Goal: Find specific page/section: Find specific page/section

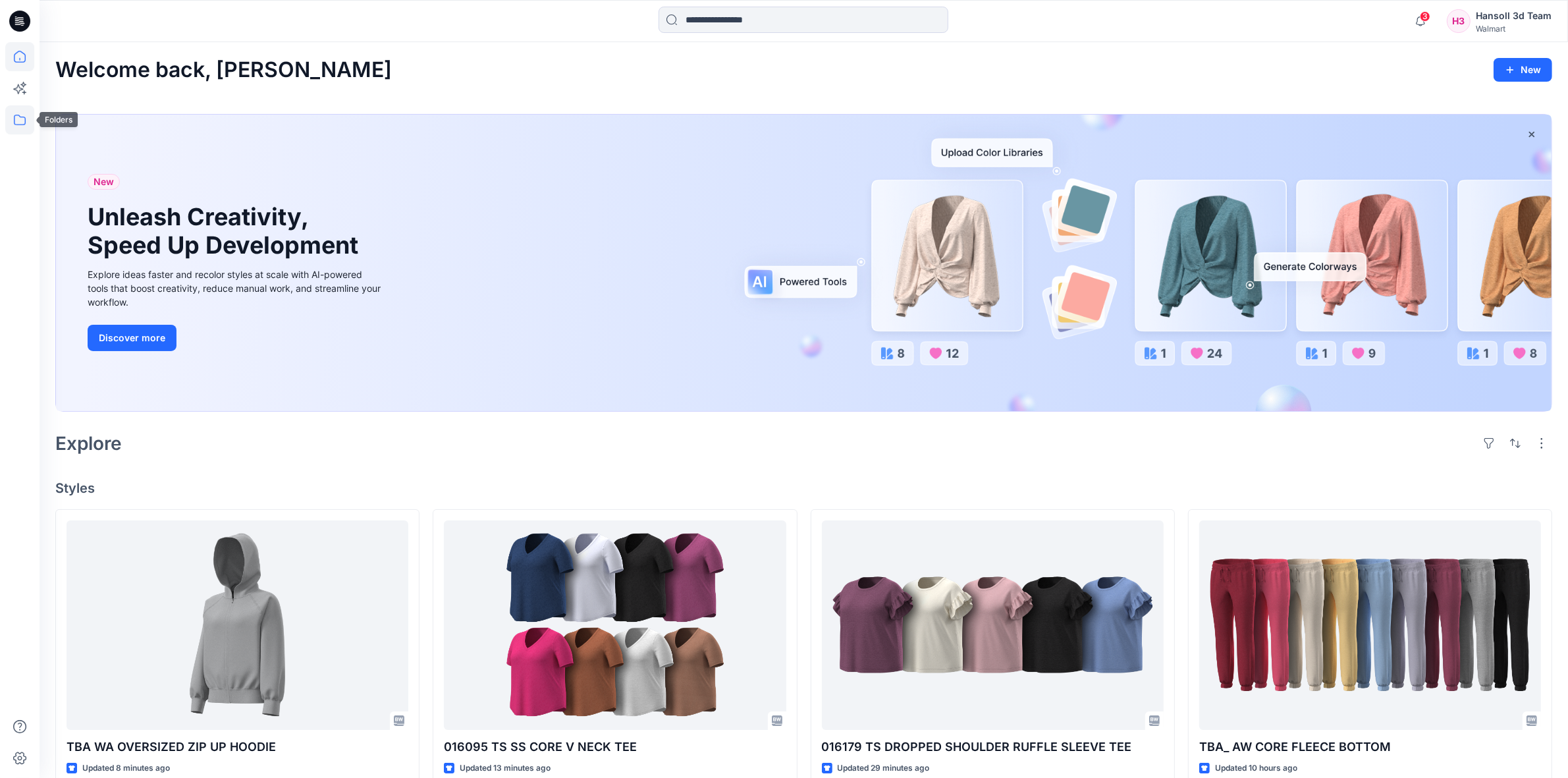
click at [18, 124] on icon at bounding box center [19, 119] width 12 height 10
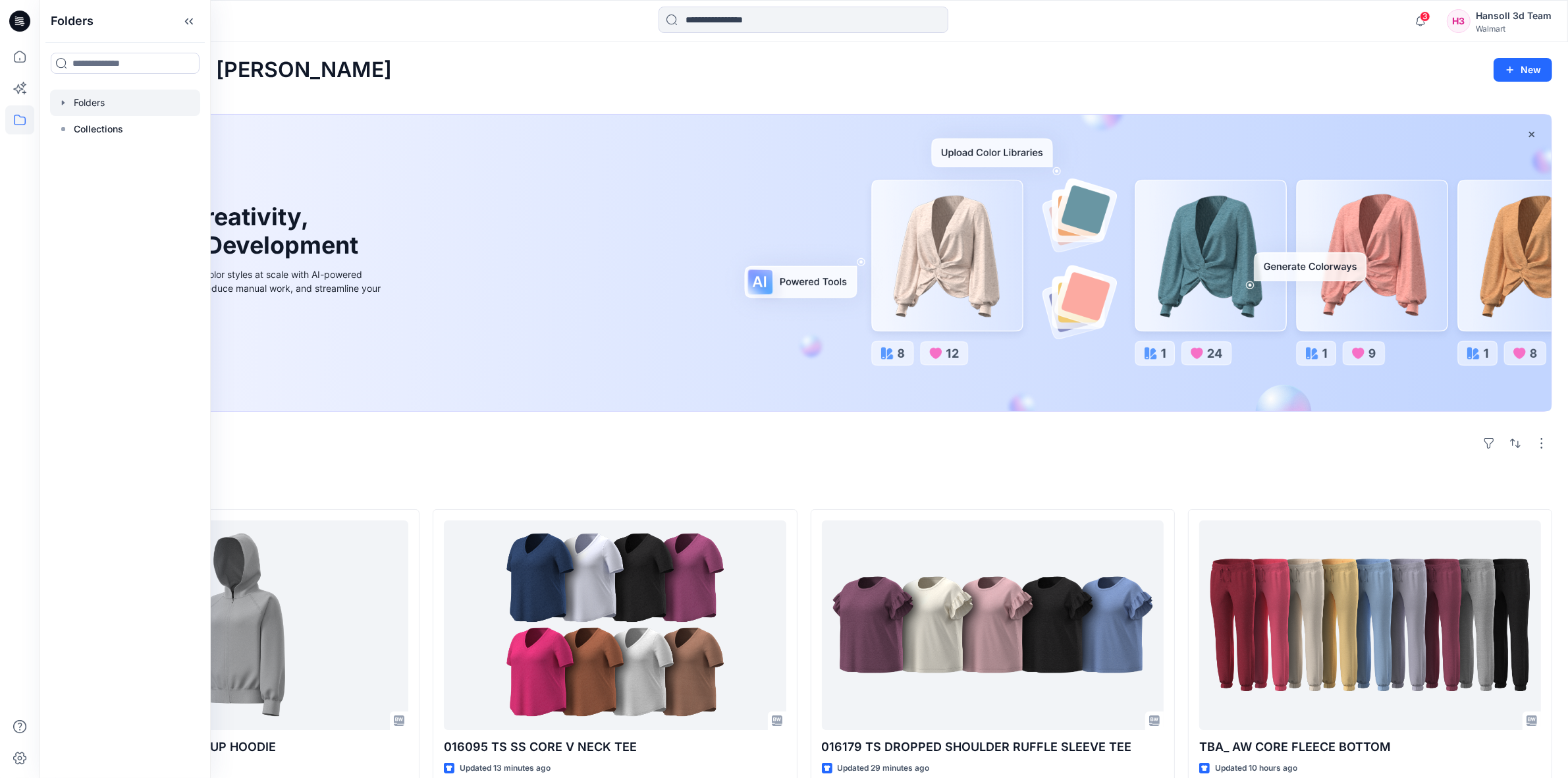
click at [93, 105] on div at bounding box center [125, 103] width 150 height 26
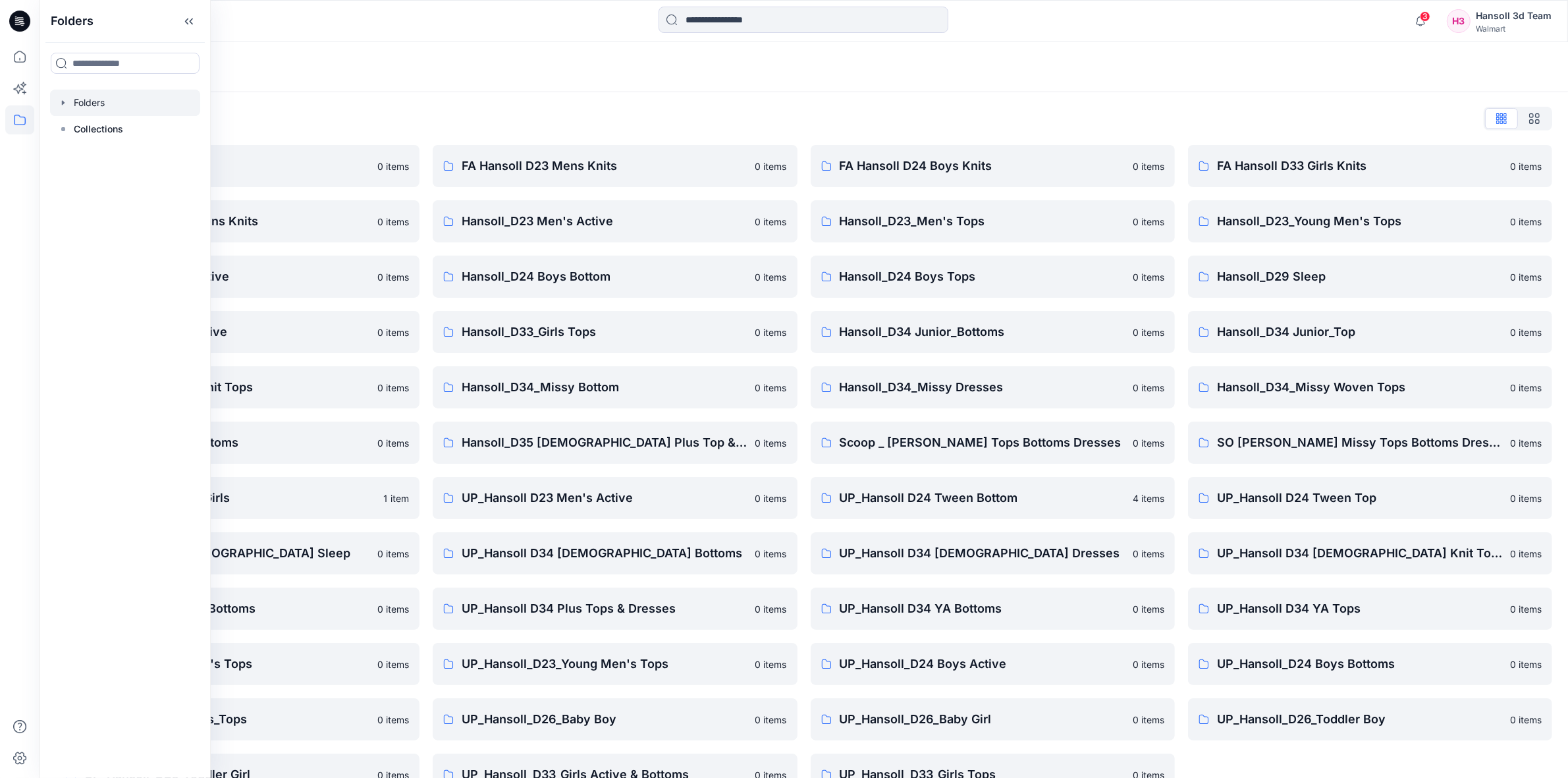
click at [428, 31] on div at bounding box center [803, 20] width 764 height 29
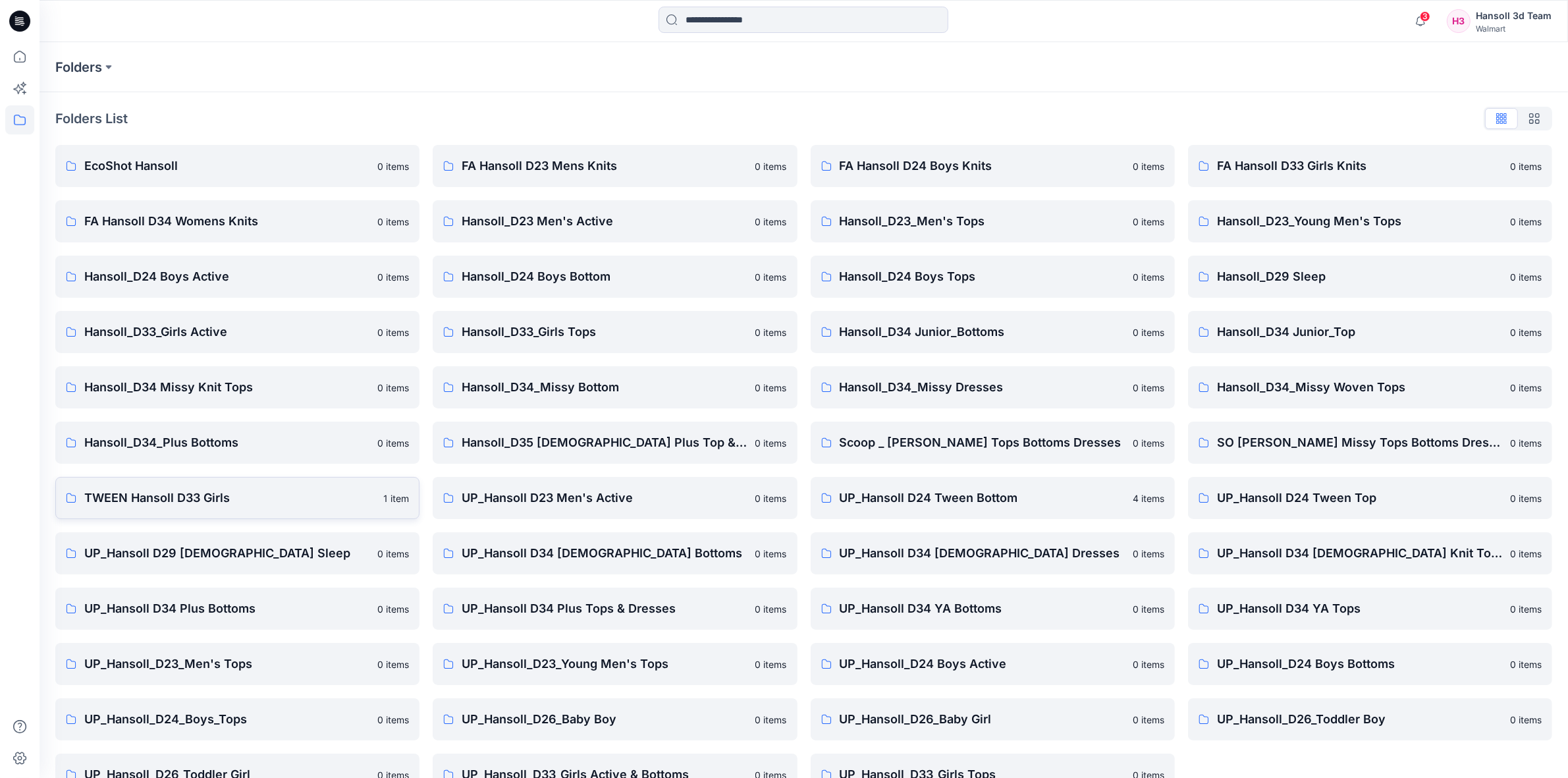
click at [176, 495] on p "TWEEN Hansoll D33 Girls" at bounding box center [229, 498] width 291 height 19
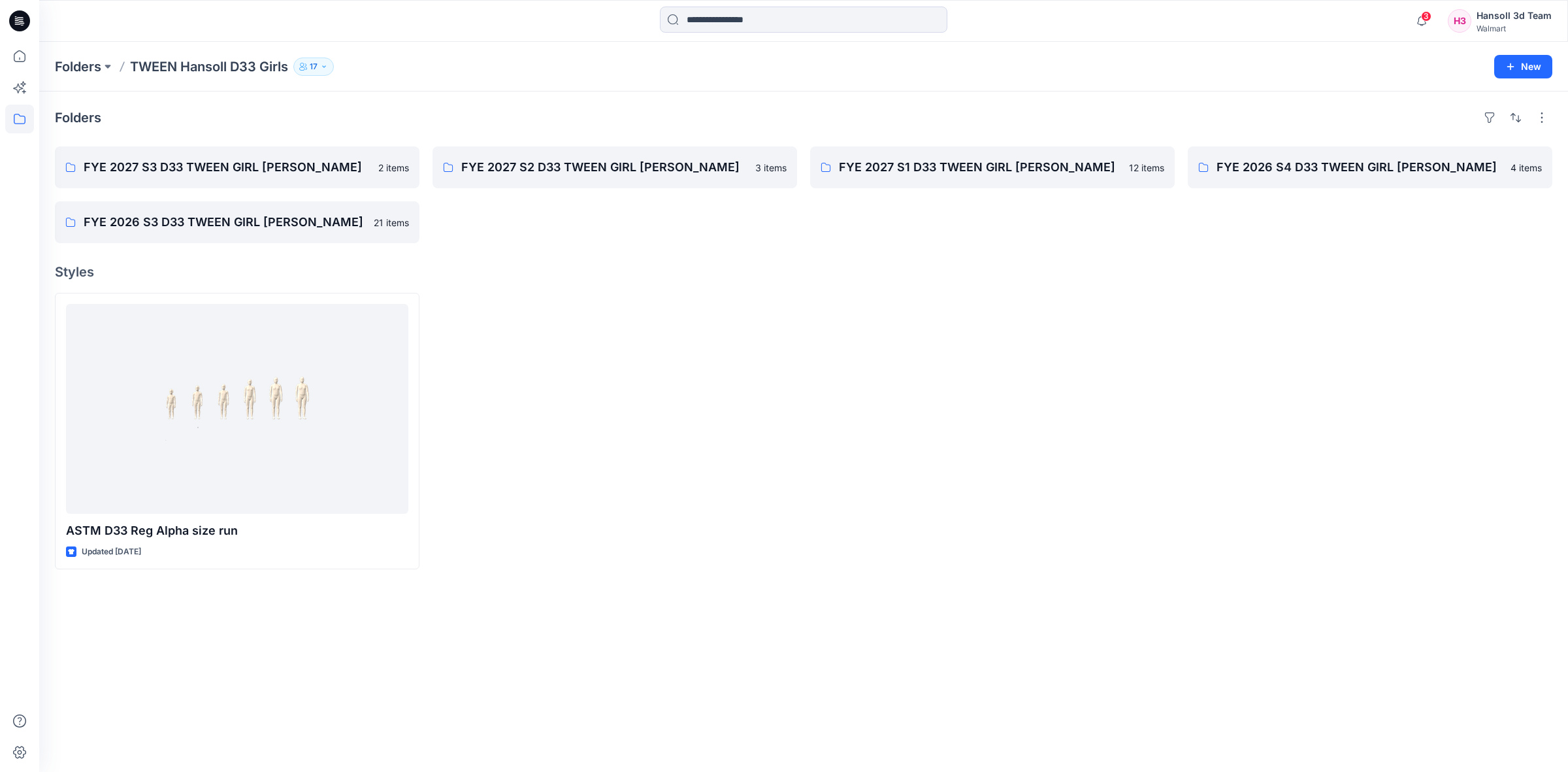
click at [738, 328] on div at bounding box center [614, 431] width 364 height 276
click at [285, 164] on p "FYE 2027 S3 D33 TWEEN GIRL [PERSON_NAME]" at bounding box center [236, 167] width 305 height 18
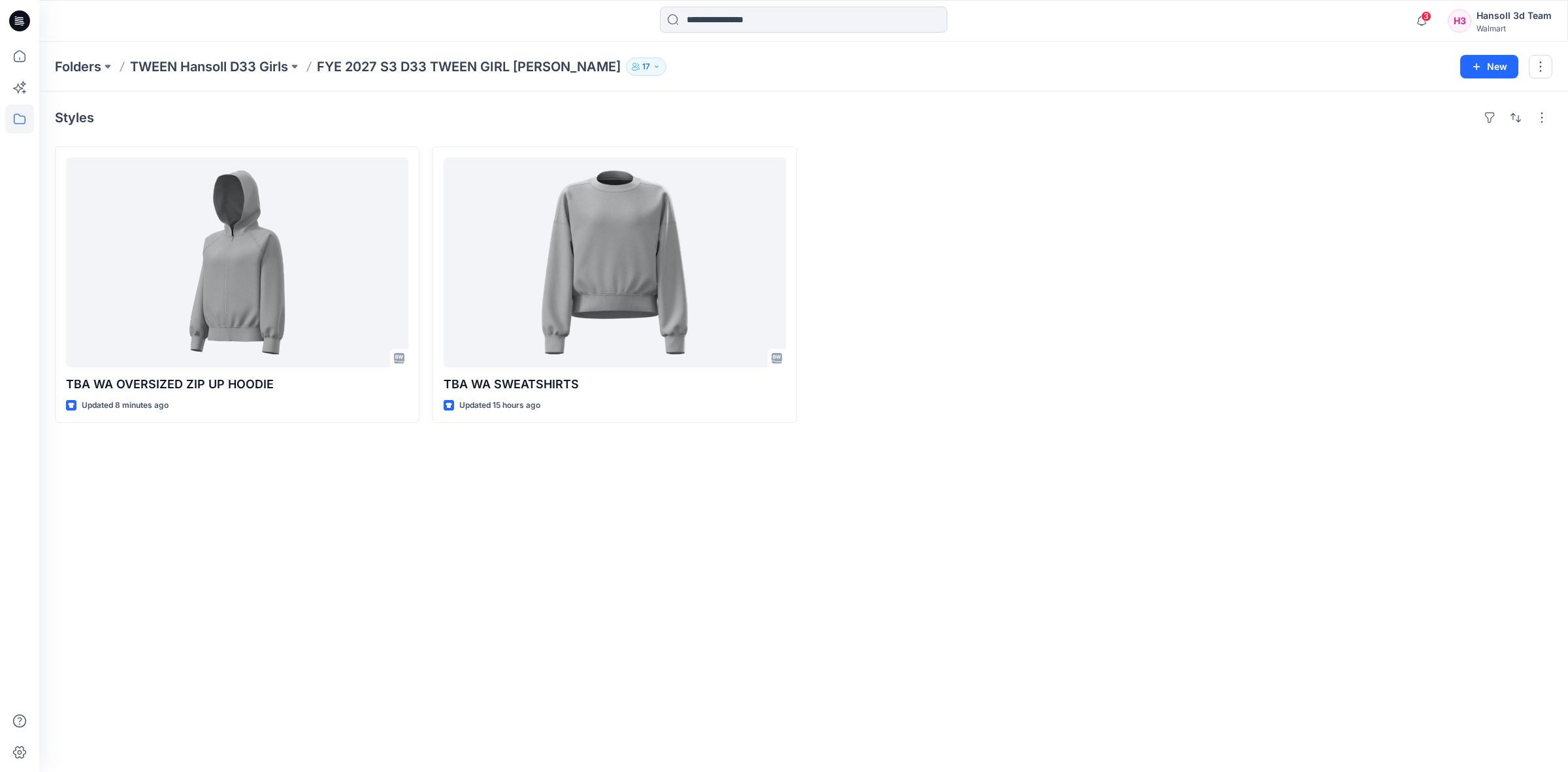
click at [639, 635] on div "Styles TBA WA OVERSIZED ZIP UP HOODIE Updated 8 minutes ago TBA WA SWEATSHIRTS …" at bounding box center [803, 431] width 1529 height 680
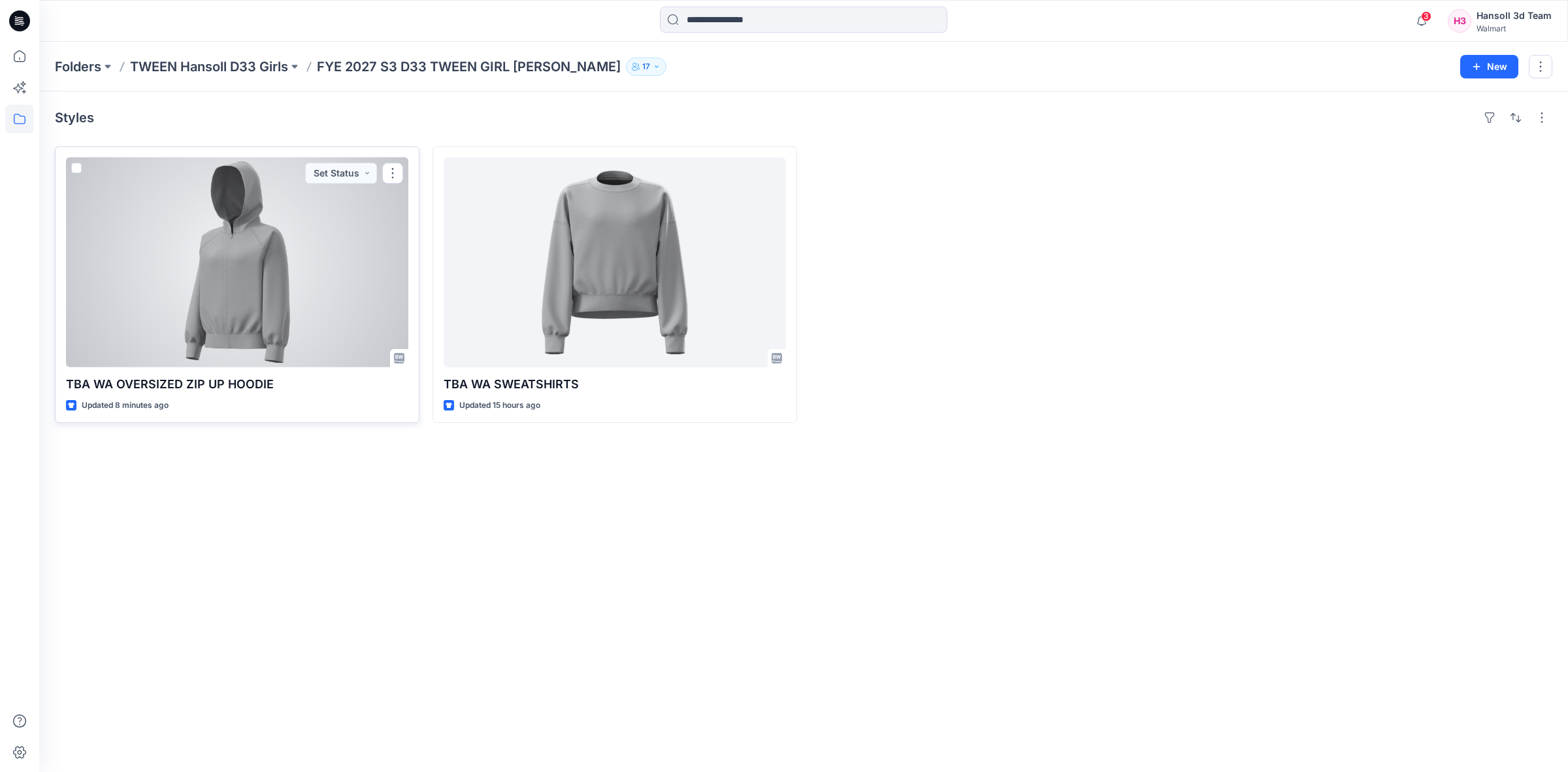
click at [228, 314] on div at bounding box center [237, 263] width 342 height 209
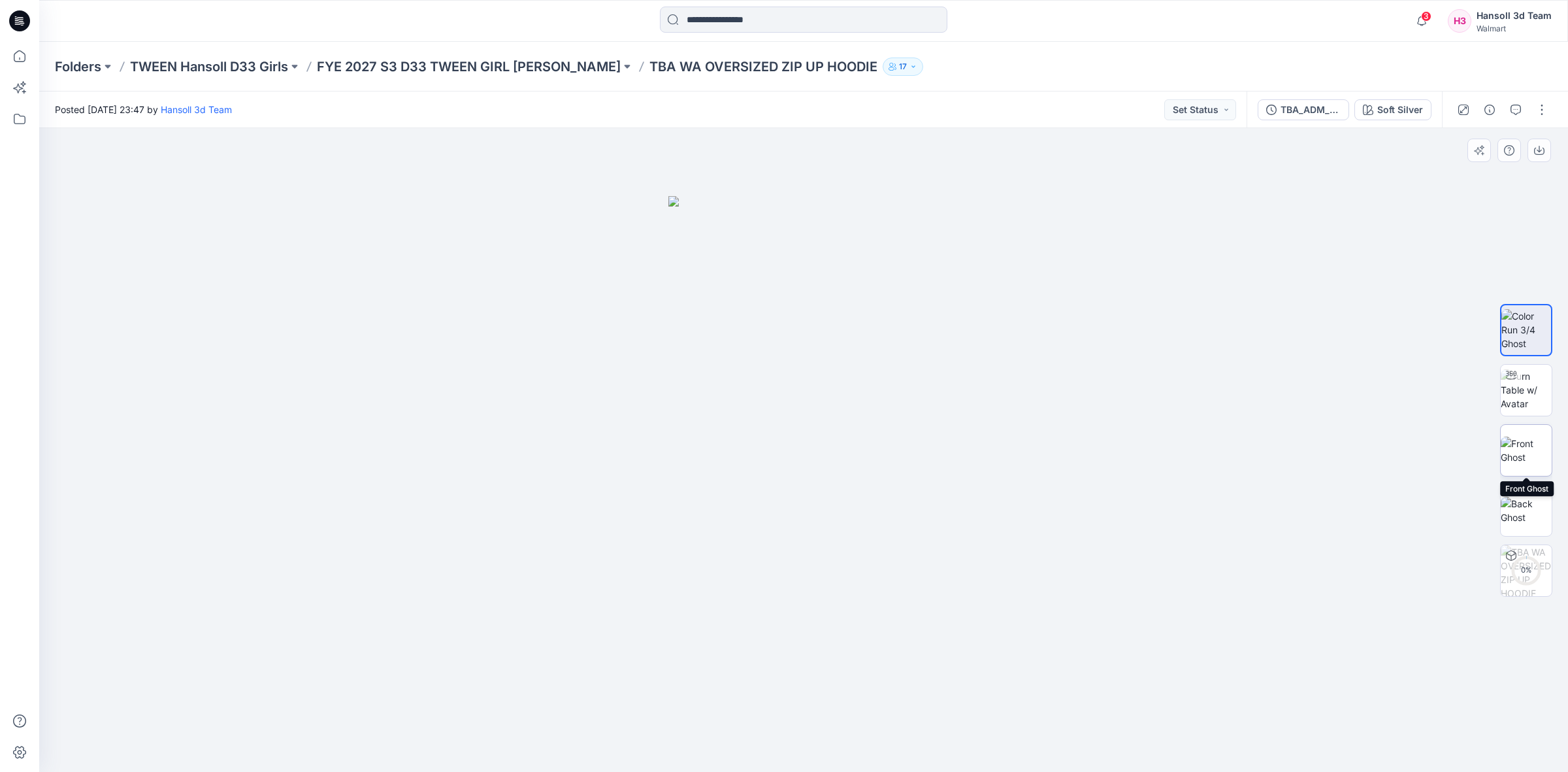
click at [1531, 436] on img at bounding box center [1527, 450] width 51 height 28
click at [1542, 383] on img at bounding box center [1527, 389] width 51 height 41
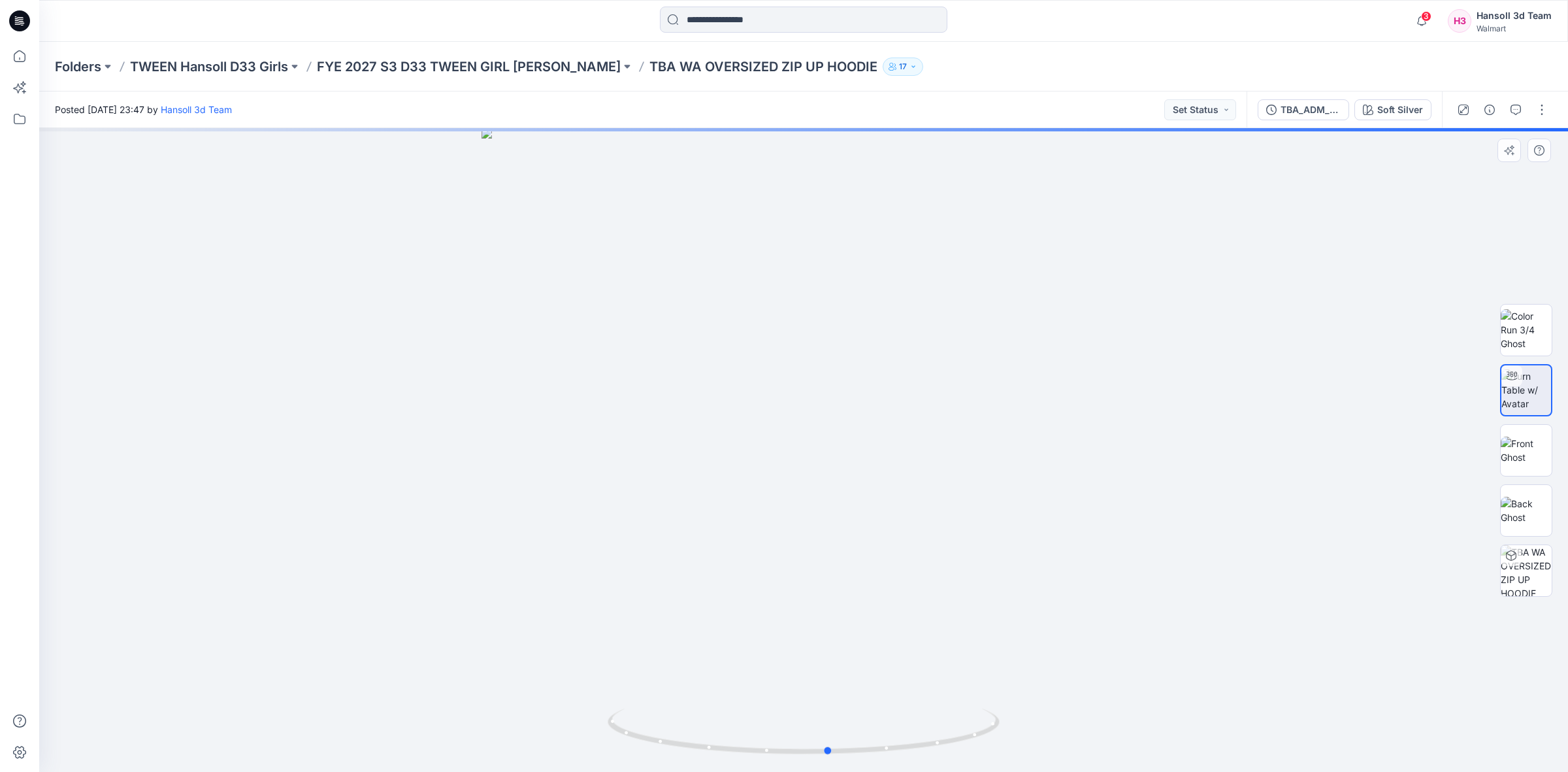
drag, startPoint x: 905, startPoint y: 471, endPoint x: 933, endPoint y: 459, distance: 30.5
click at [933, 459] on div at bounding box center [803, 449] width 1529 height 643
drag, startPoint x: 882, startPoint y: 472, endPoint x: 811, endPoint y: 474, distance: 71.0
click at [811, 474] on div at bounding box center [803, 449] width 1529 height 643
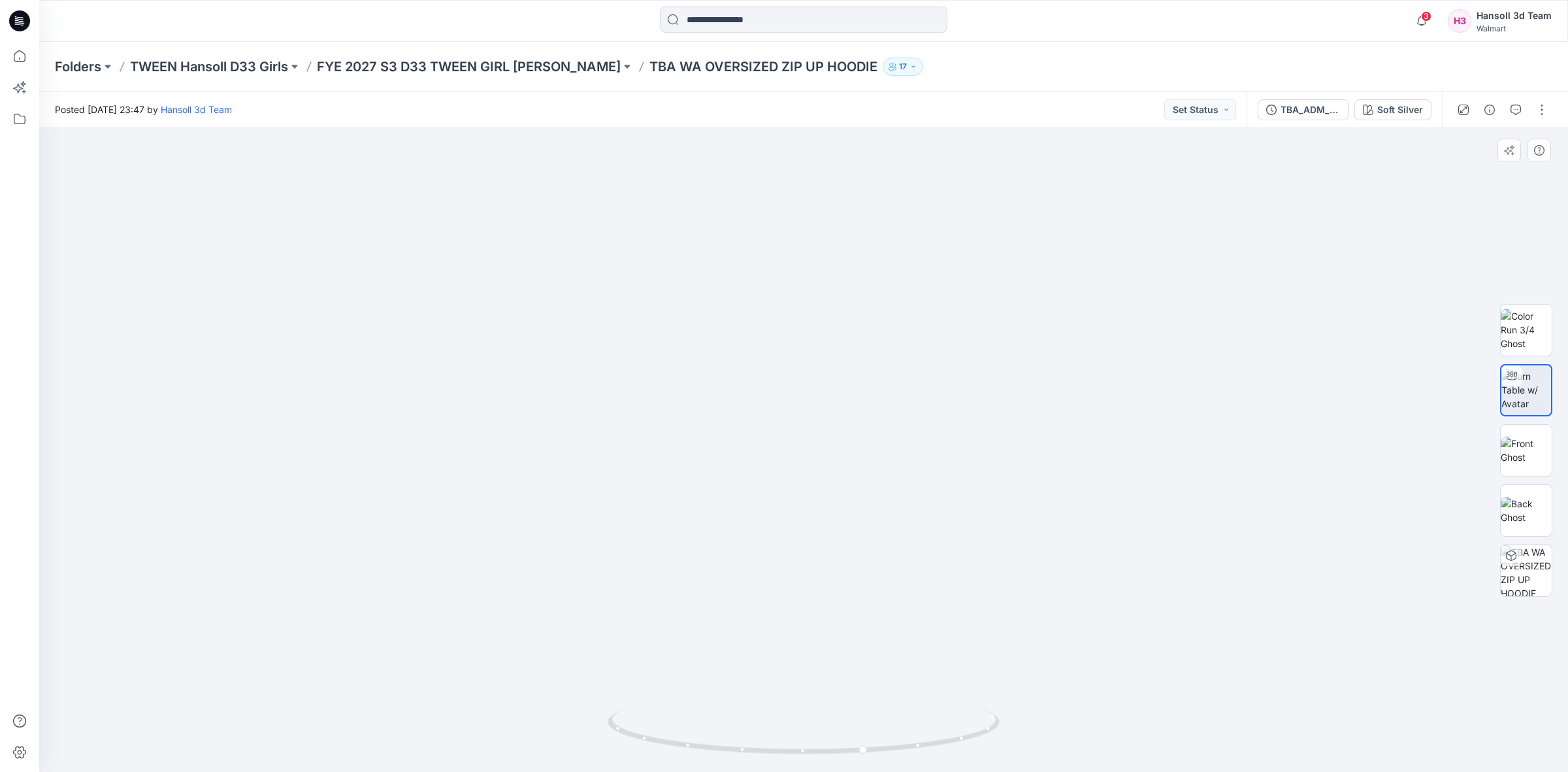
drag, startPoint x: 832, startPoint y: 295, endPoint x: 823, endPoint y: 704, distance: 409.1
click at [823, 704] on img at bounding box center [800, 145] width 2676 height 1254
drag, startPoint x: 637, startPoint y: 448, endPoint x: 685, endPoint y: 408, distance: 62.5
click at [685, 408] on img at bounding box center [879, 148] width 2676 height 1248
drag, startPoint x: 1053, startPoint y: 457, endPoint x: 1143, endPoint y: 559, distance: 136.0
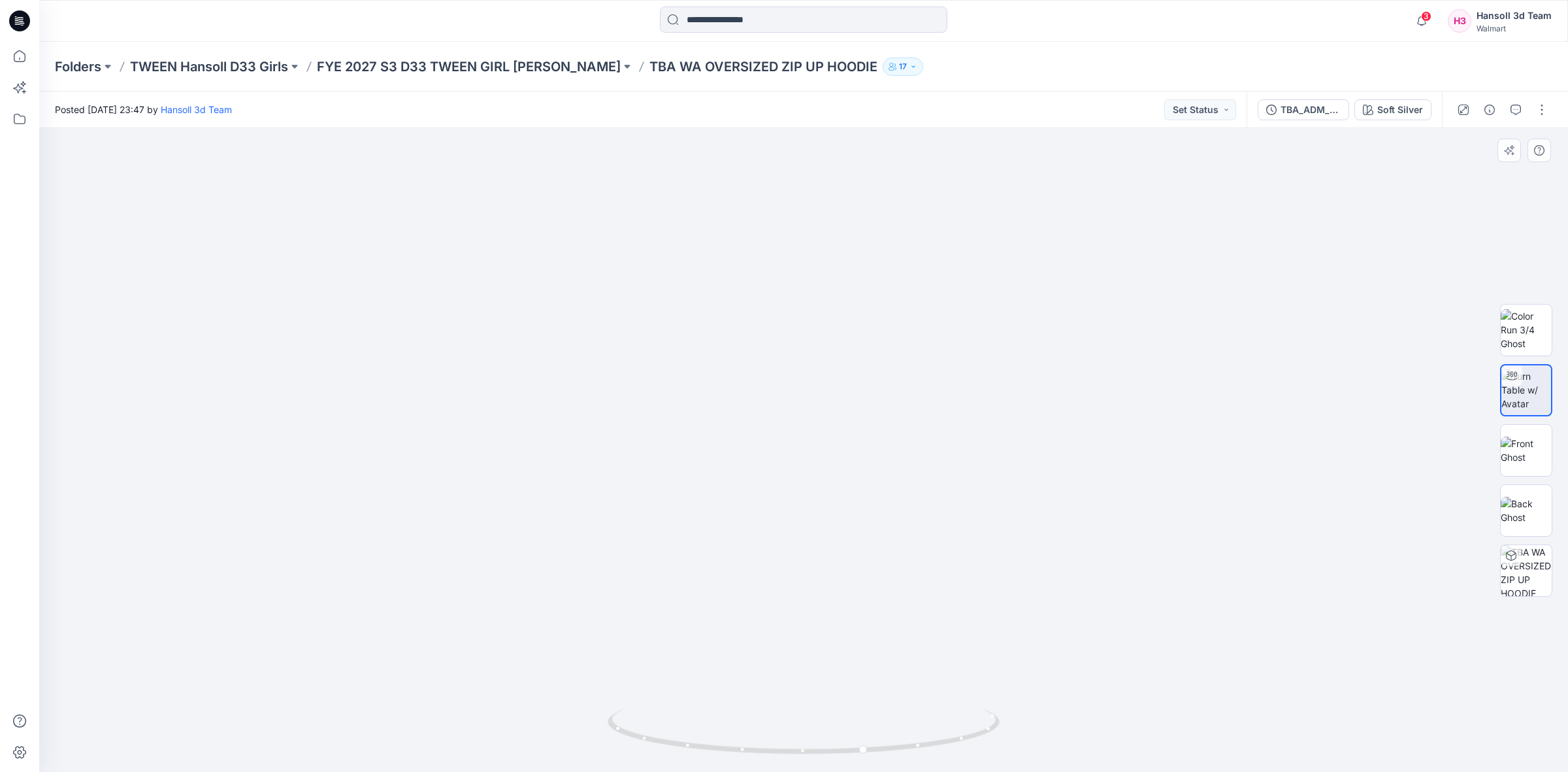
click at [1143, 559] on img at bounding box center [968, 199] width 2676 height 1145
drag, startPoint x: 907, startPoint y: 568, endPoint x: 1085, endPoint y: 626, distance: 187.2
click at [1085, 626] on img at bounding box center [1146, 229] width 2676 height 1087
drag, startPoint x: 827, startPoint y: 620, endPoint x: 801, endPoint y: 627, distance: 26.9
click at [799, 616] on img at bounding box center [1023, 222] width 2676 height 1101
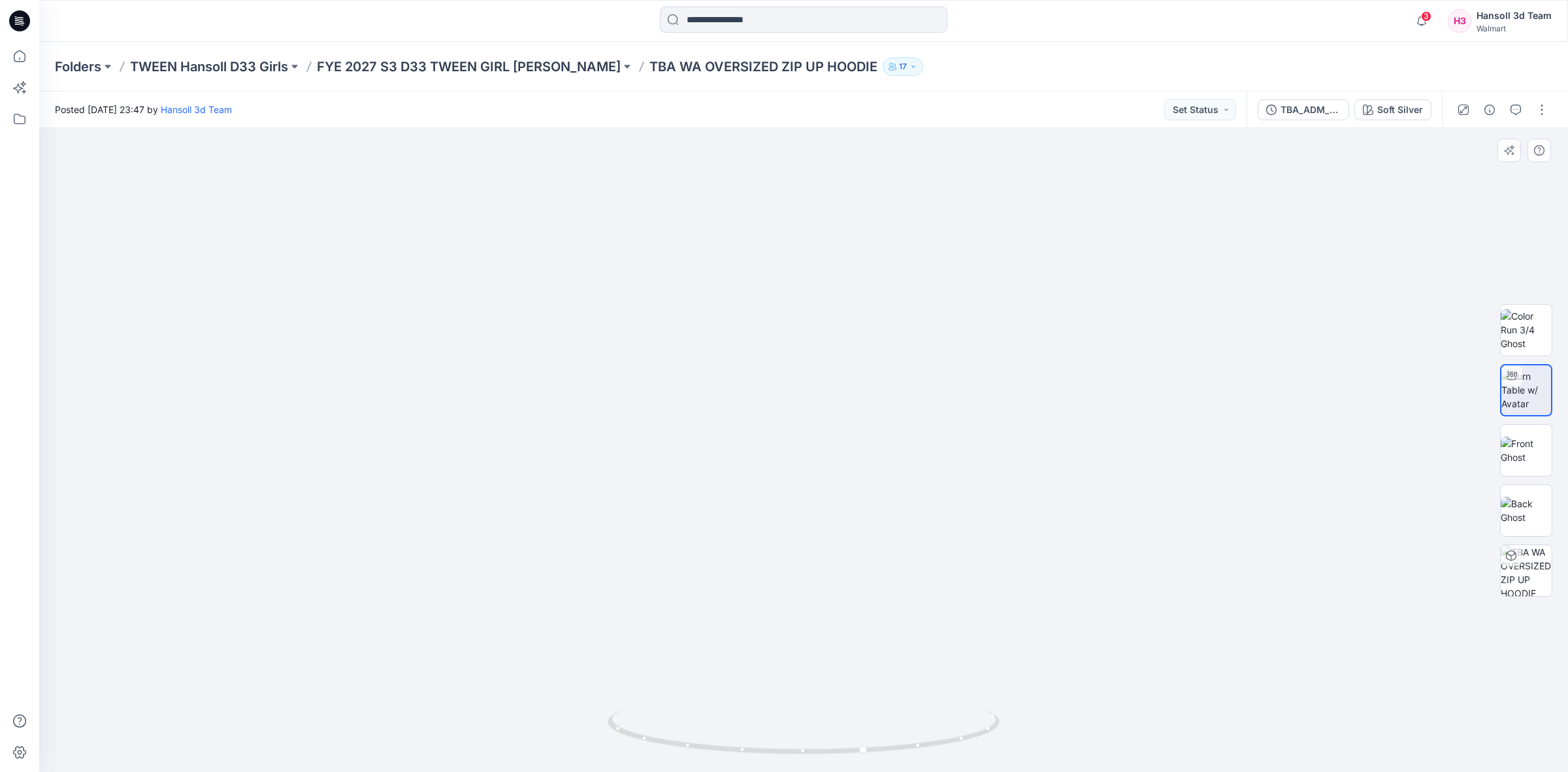
drag, startPoint x: 820, startPoint y: 639, endPoint x: 819, endPoint y: 628, distance: 11.0
click at [819, 628] on img at bounding box center [1019, 217] width 2676 height 1112
drag, startPoint x: 1214, startPoint y: 612, endPoint x: 956, endPoint y: 704, distance: 273.9
click at [1307, 624] on img at bounding box center [1153, 221] width 2676 height 1102
drag, startPoint x: 818, startPoint y: 756, endPoint x: 860, endPoint y: 740, distance: 44.9
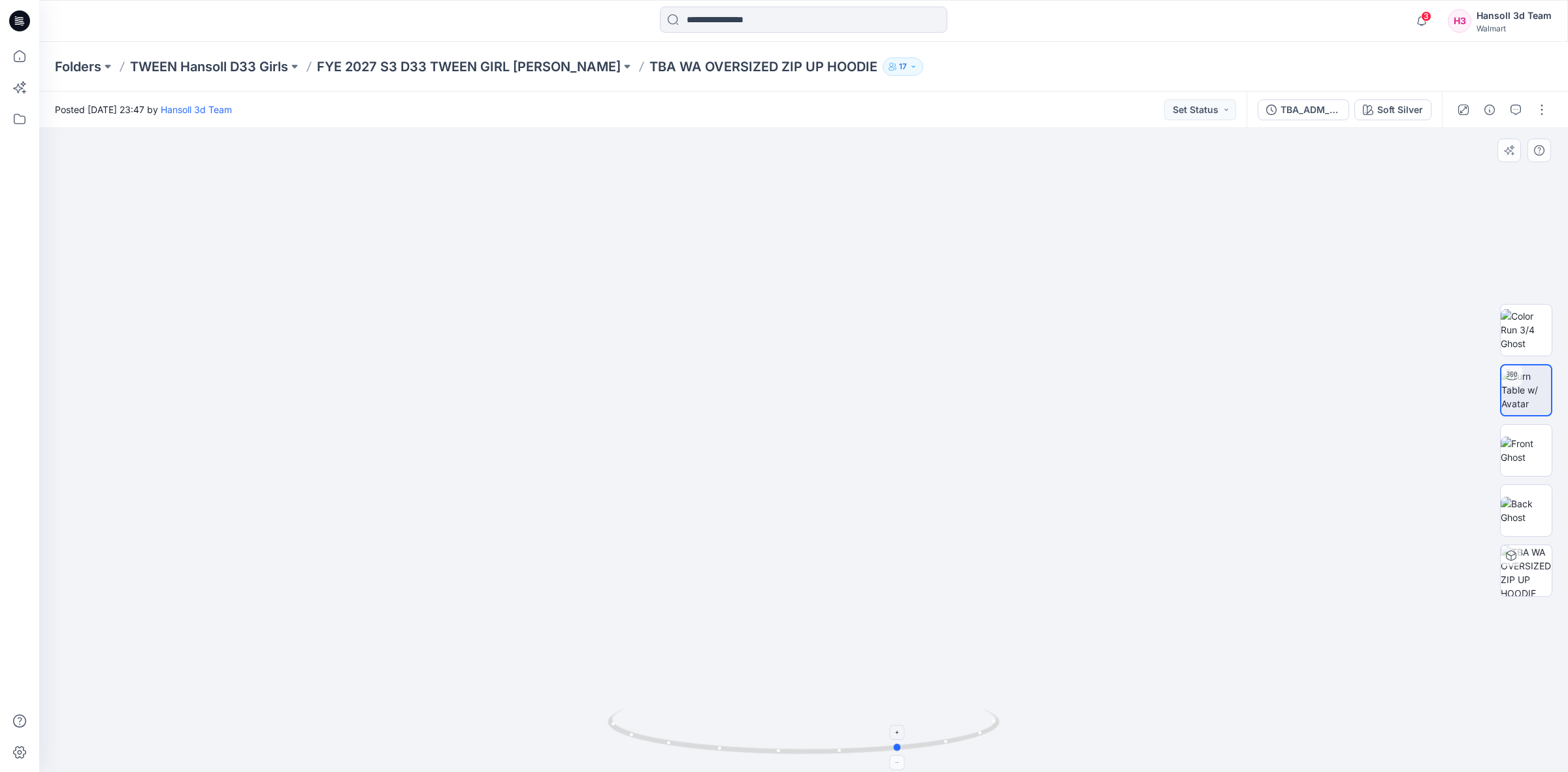
click at [853, 735] on icon at bounding box center [805, 732] width 396 height 49
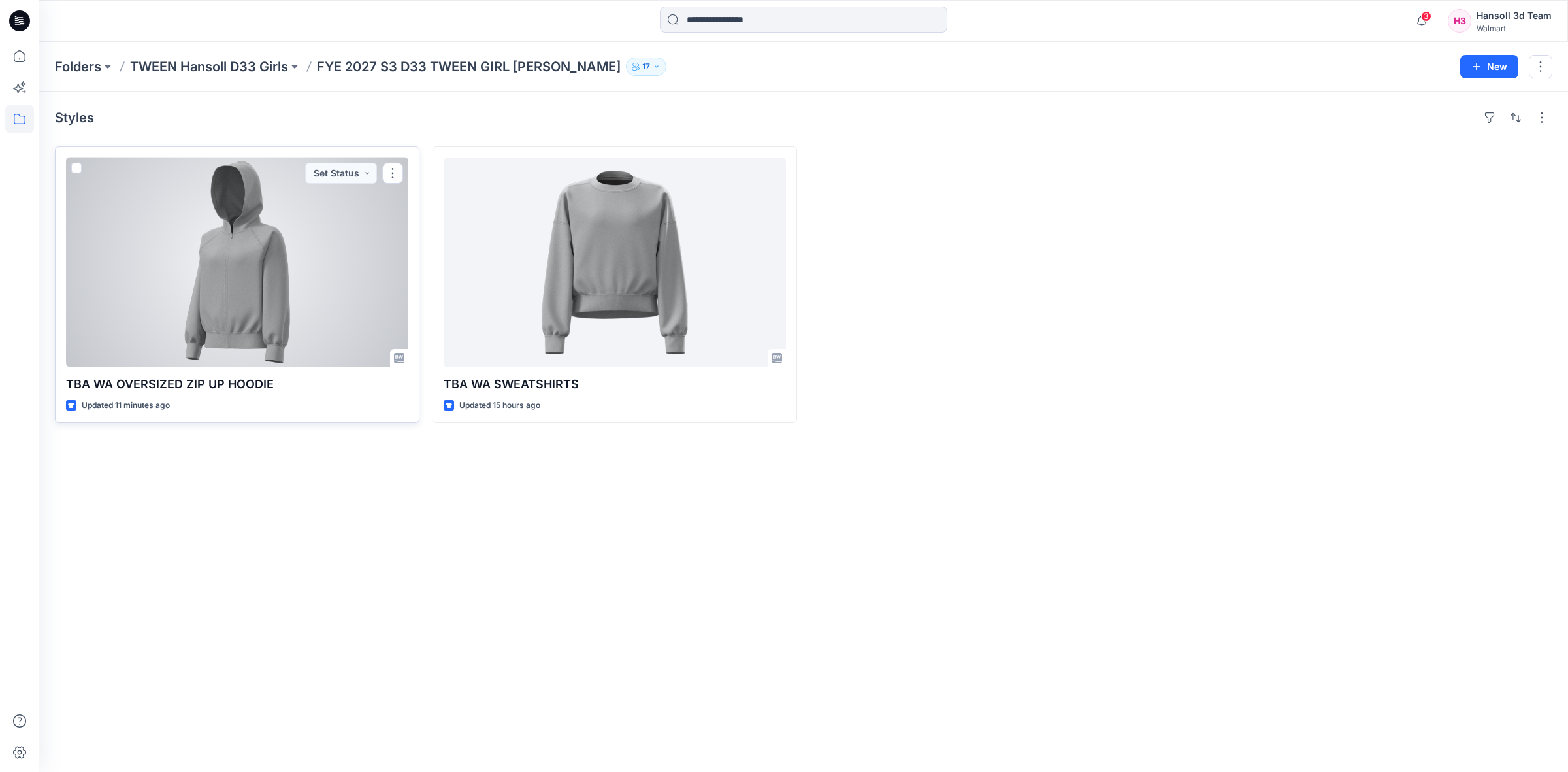
click at [233, 296] on div at bounding box center [237, 263] width 342 height 209
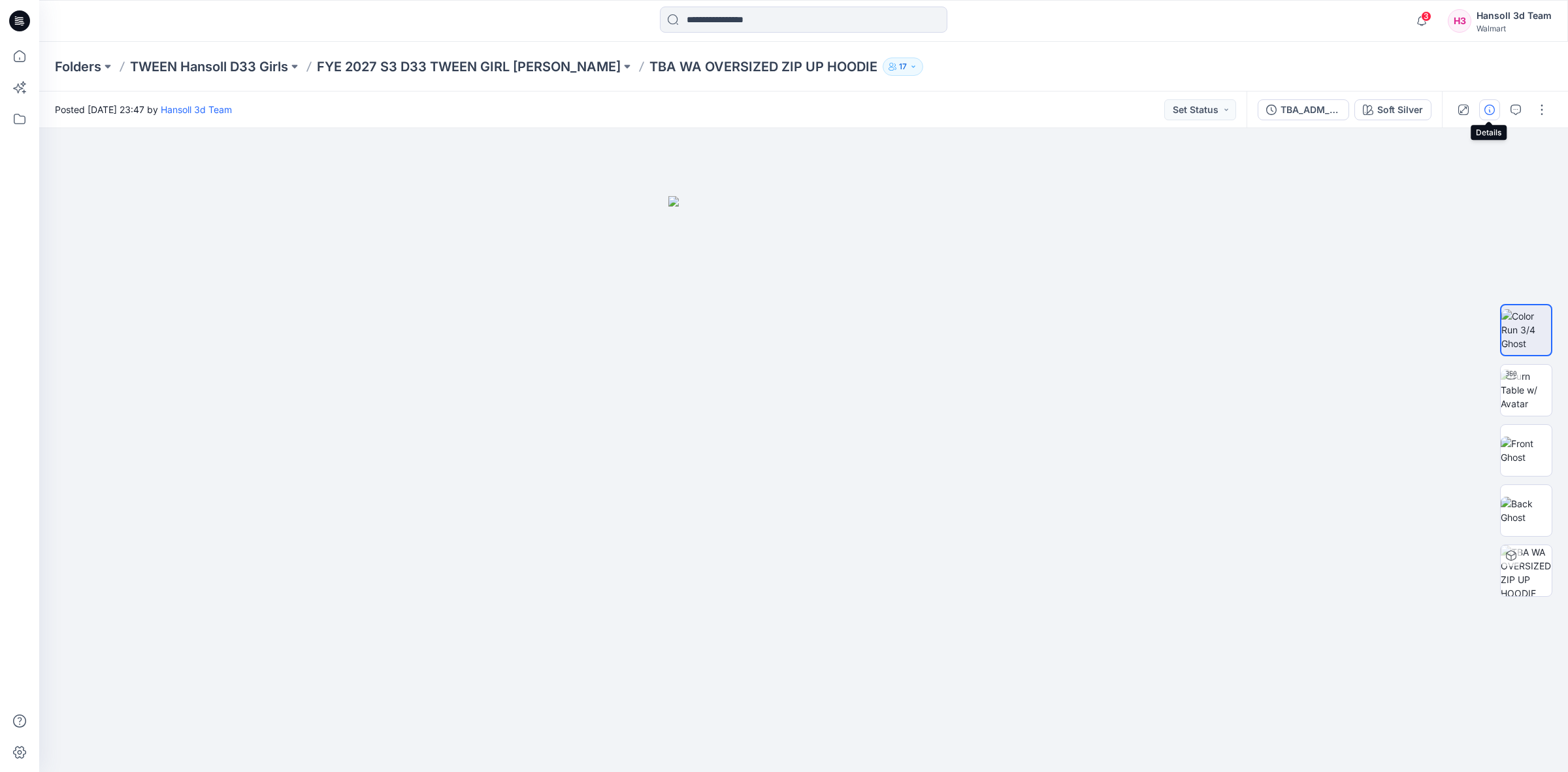
click at [1492, 108] on icon "button" at bounding box center [1489, 109] width 10 height 10
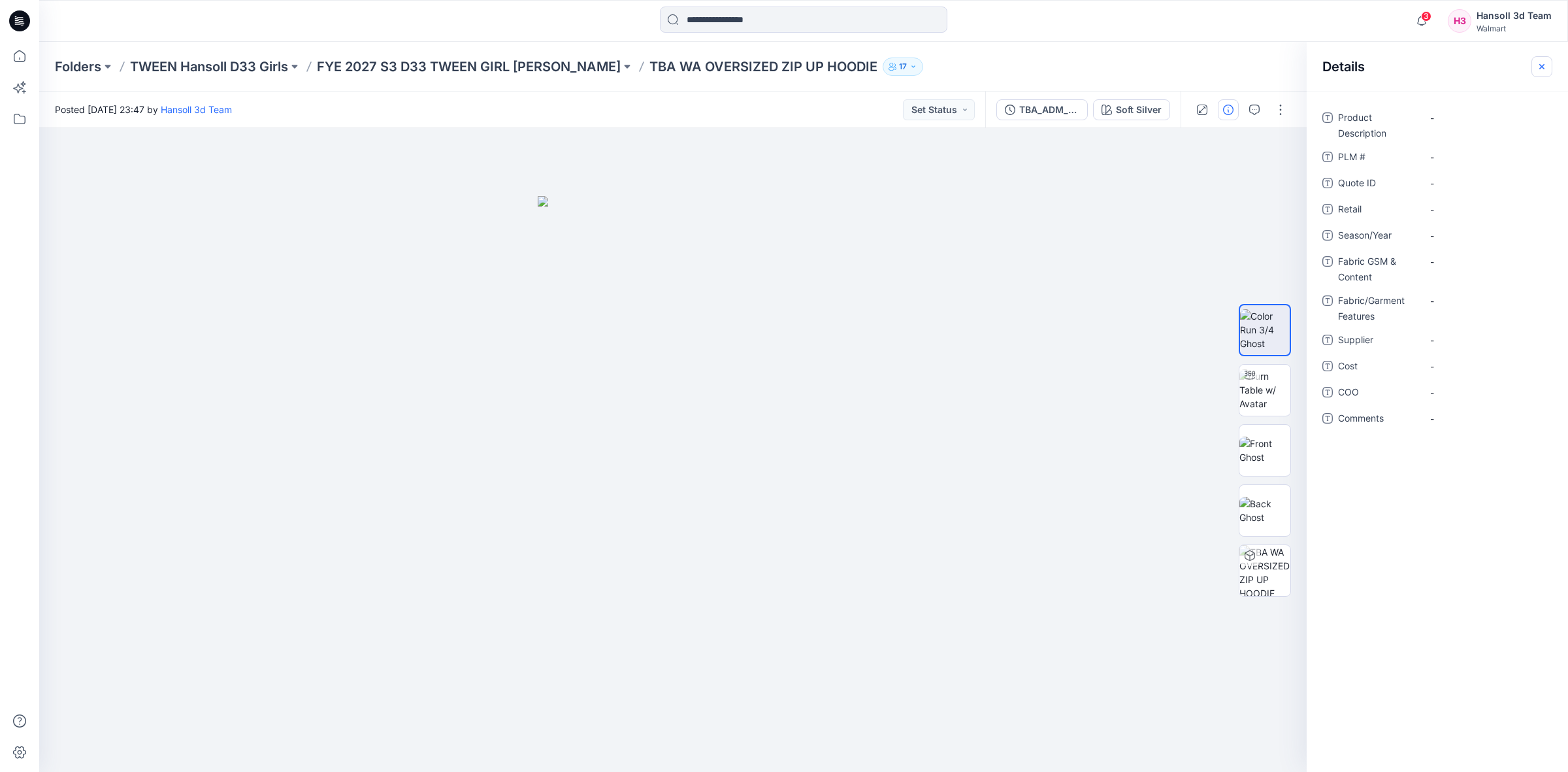
click at [1549, 62] on button "button" at bounding box center [1541, 66] width 21 height 21
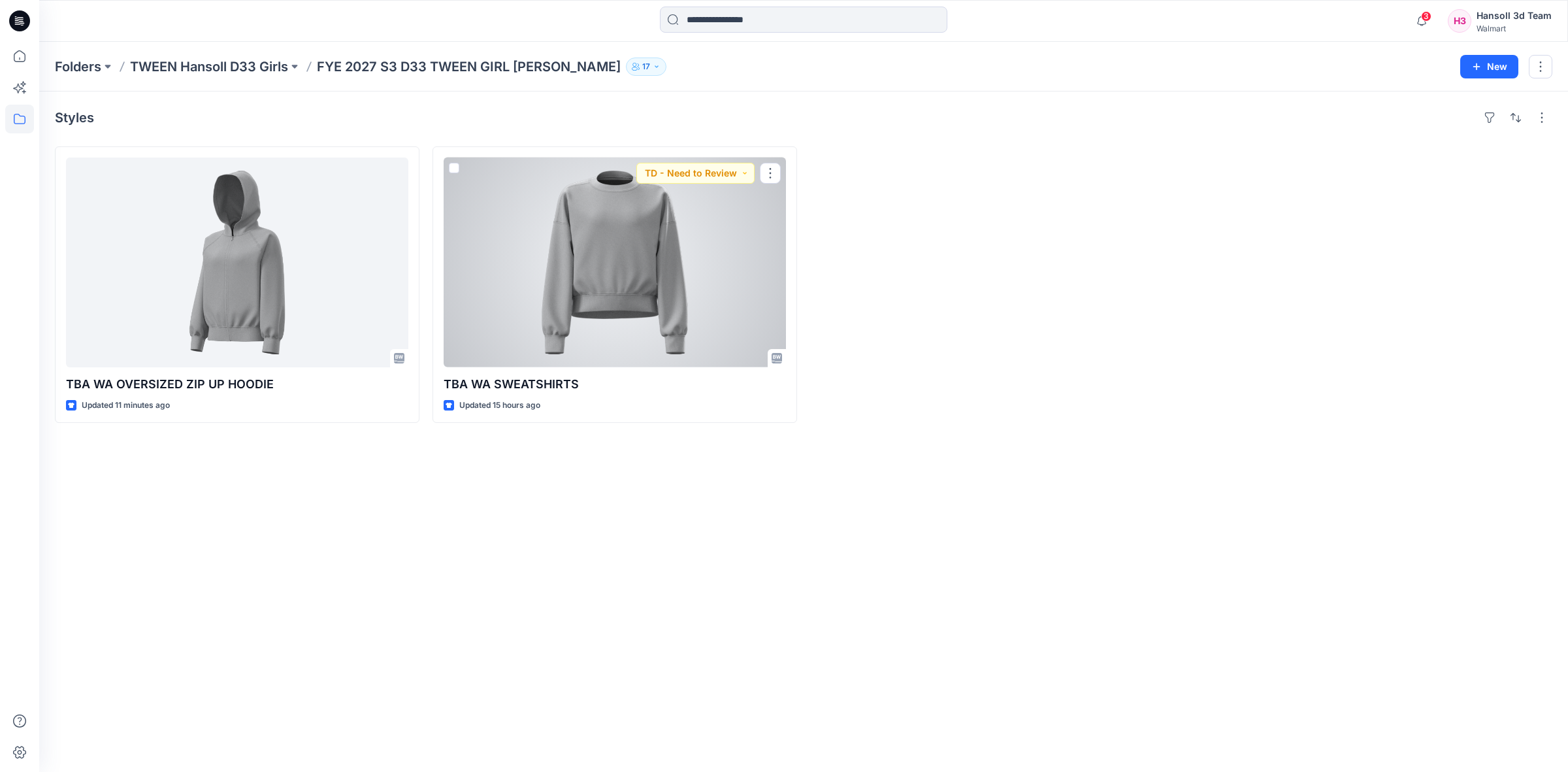
drag, startPoint x: 663, startPoint y: 275, endPoint x: 677, endPoint y: 306, distance: 34.0
click at [663, 275] on div at bounding box center [614, 263] width 342 height 209
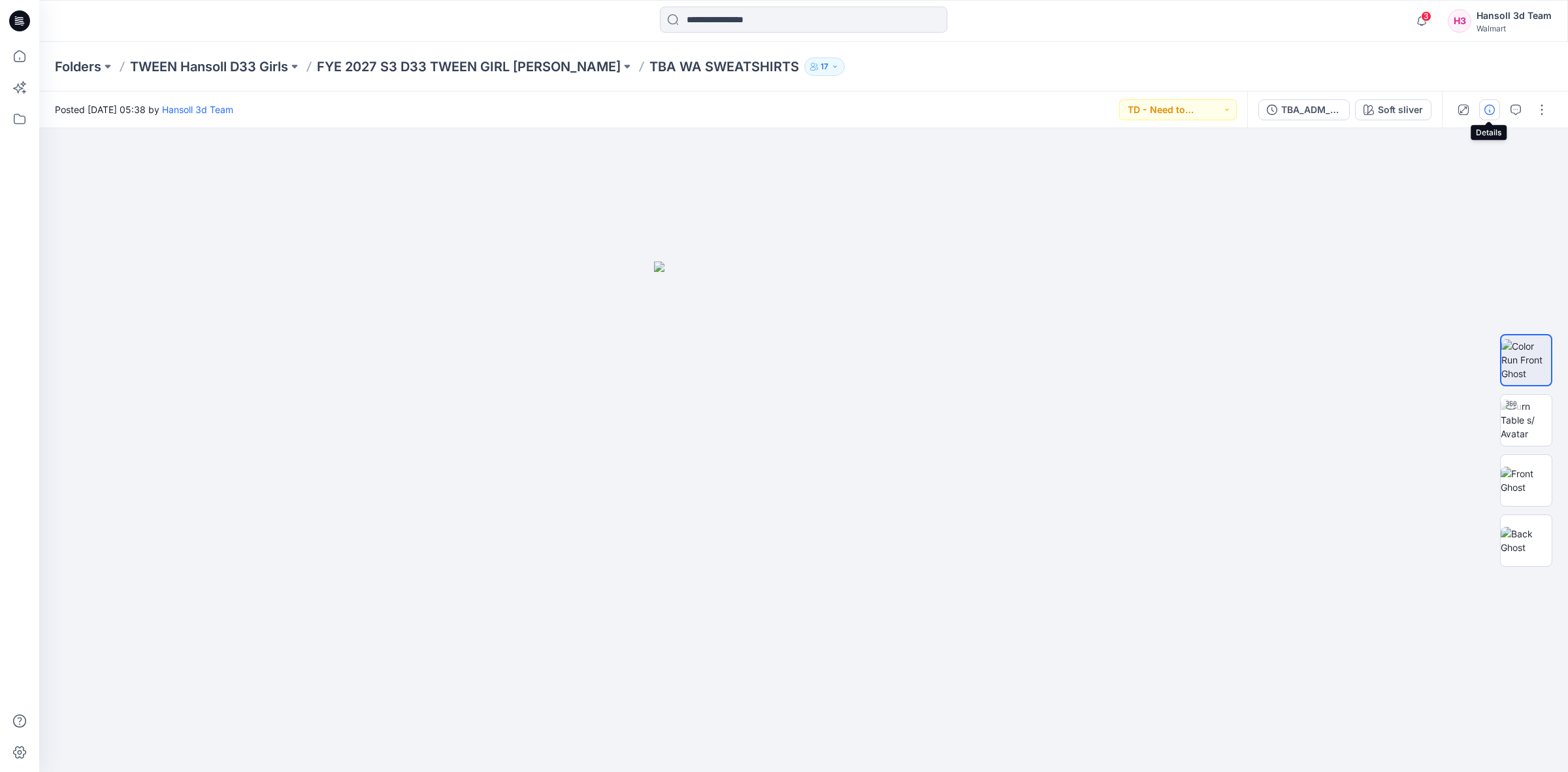
click at [1491, 102] on button "button" at bounding box center [1489, 109] width 21 height 21
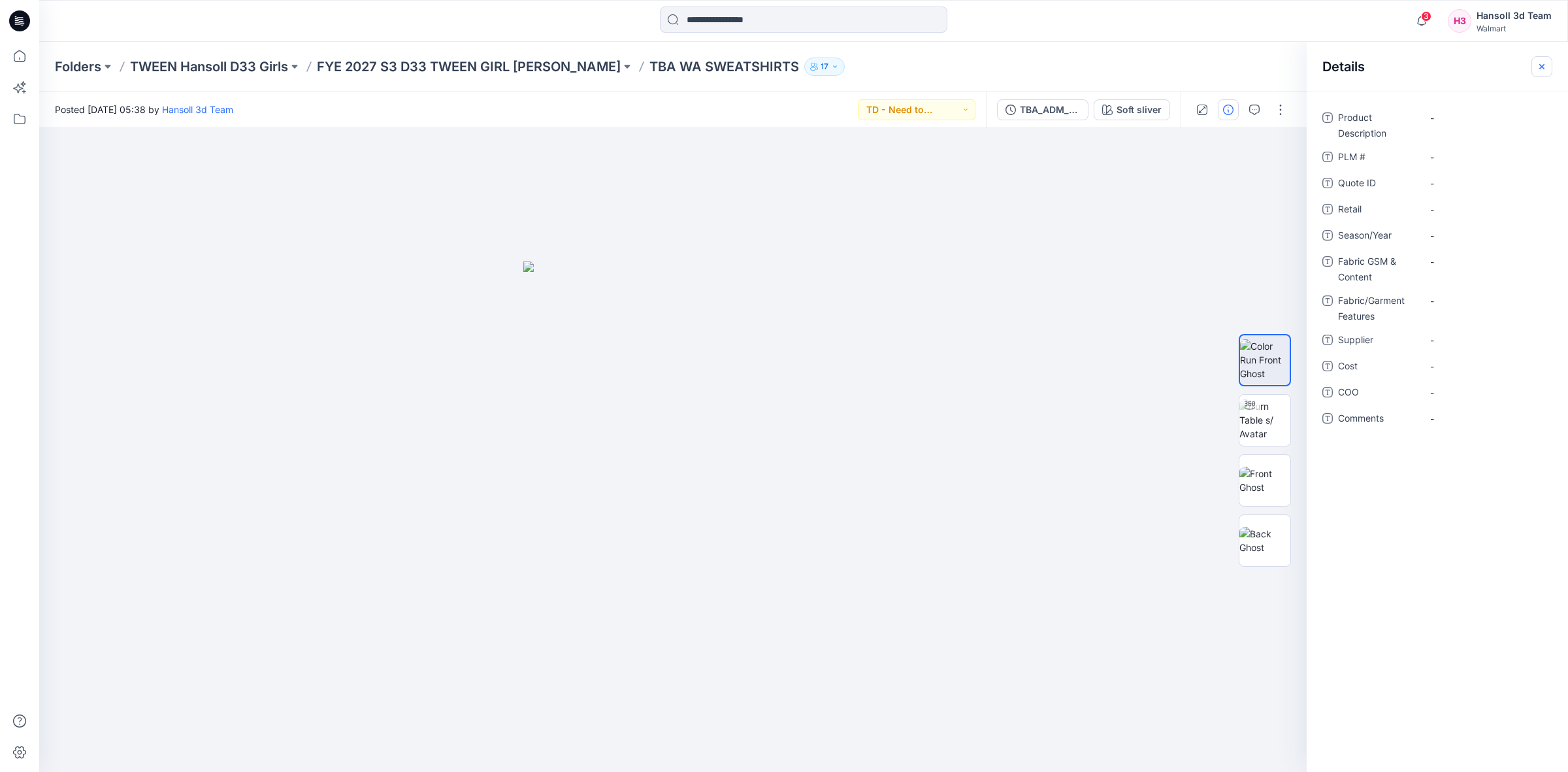
click at [1537, 60] on button "button" at bounding box center [1541, 66] width 21 height 21
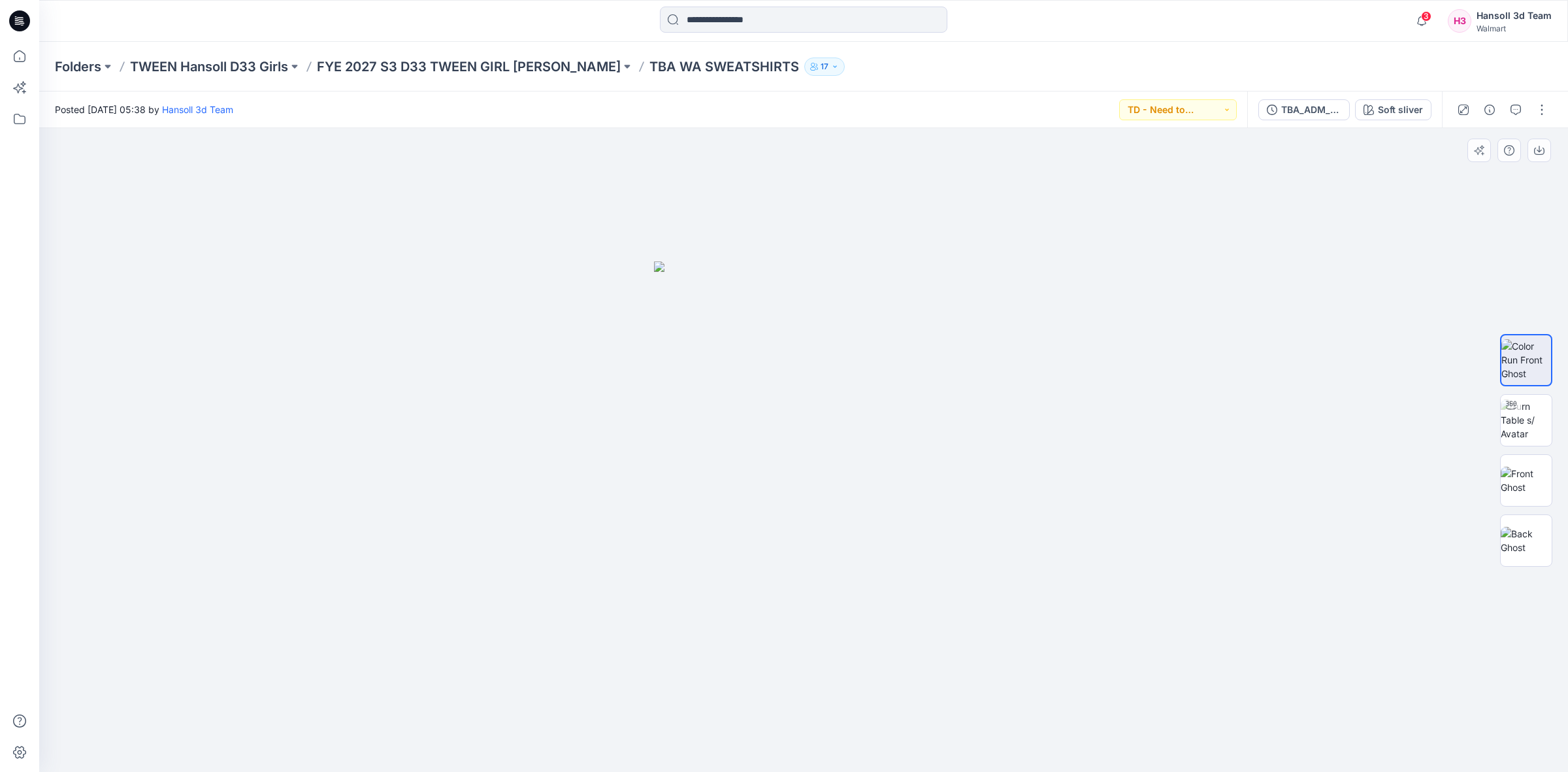
click at [1076, 298] on div at bounding box center [803, 449] width 1529 height 643
drag, startPoint x: 1532, startPoint y: 412, endPoint x: 1438, endPoint y: 432, distance: 96.1
click at [1533, 413] on img at bounding box center [1527, 420] width 51 height 41
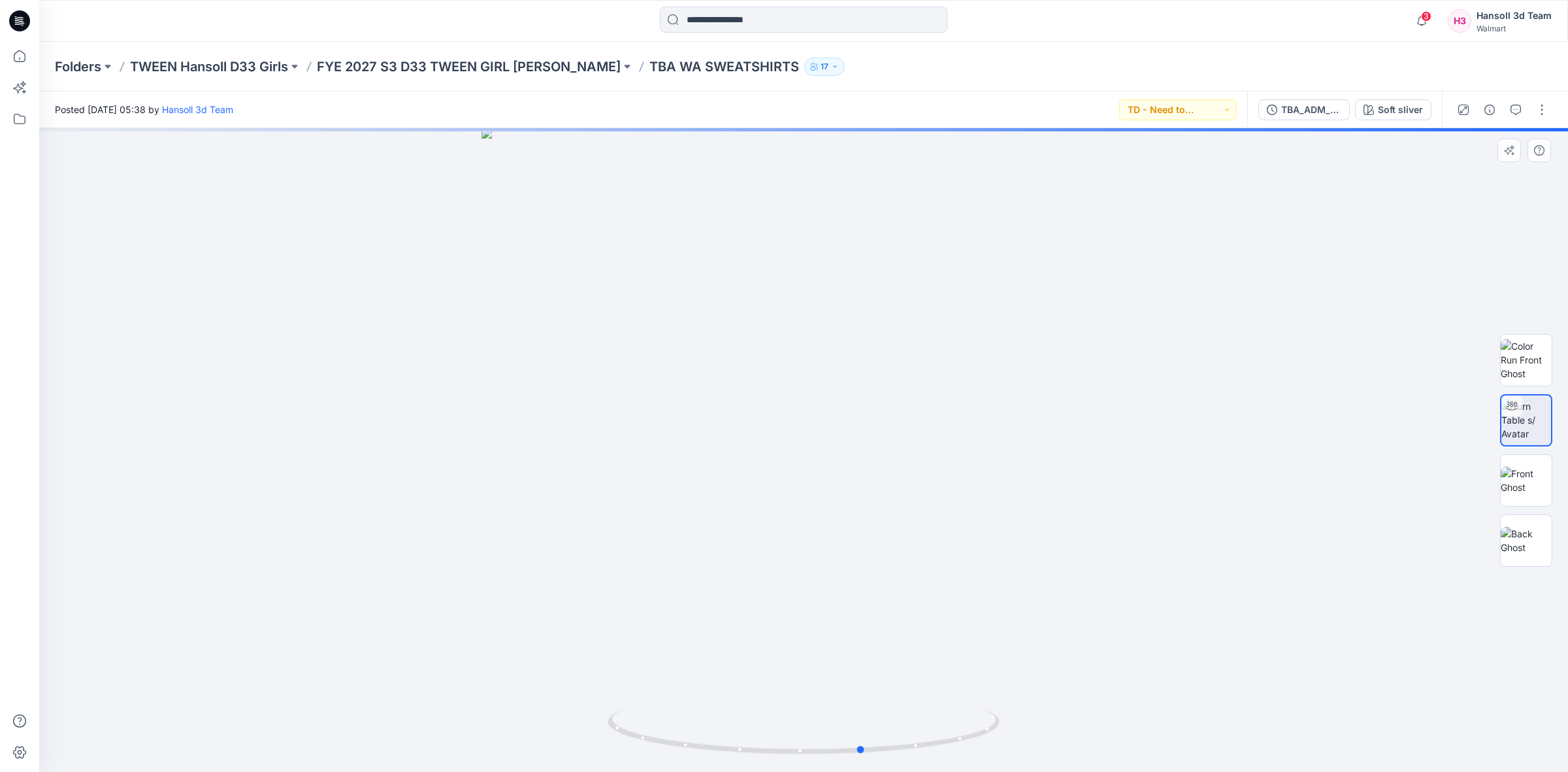
drag, startPoint x: 808, startPoint y: 461, endPoint x: 867, endPoint y: 494, distance: 67.6
click at [867, 494] on div at bounding box center [803, 449] width 1529 height 643
drag, startPoint x: 749, startPoint y: 495, endPoint x: 1033, endPoint y: 555, distance: 290.3
click at [1033, 555] on div at bounding box center [803, 449] width 1529 height 643
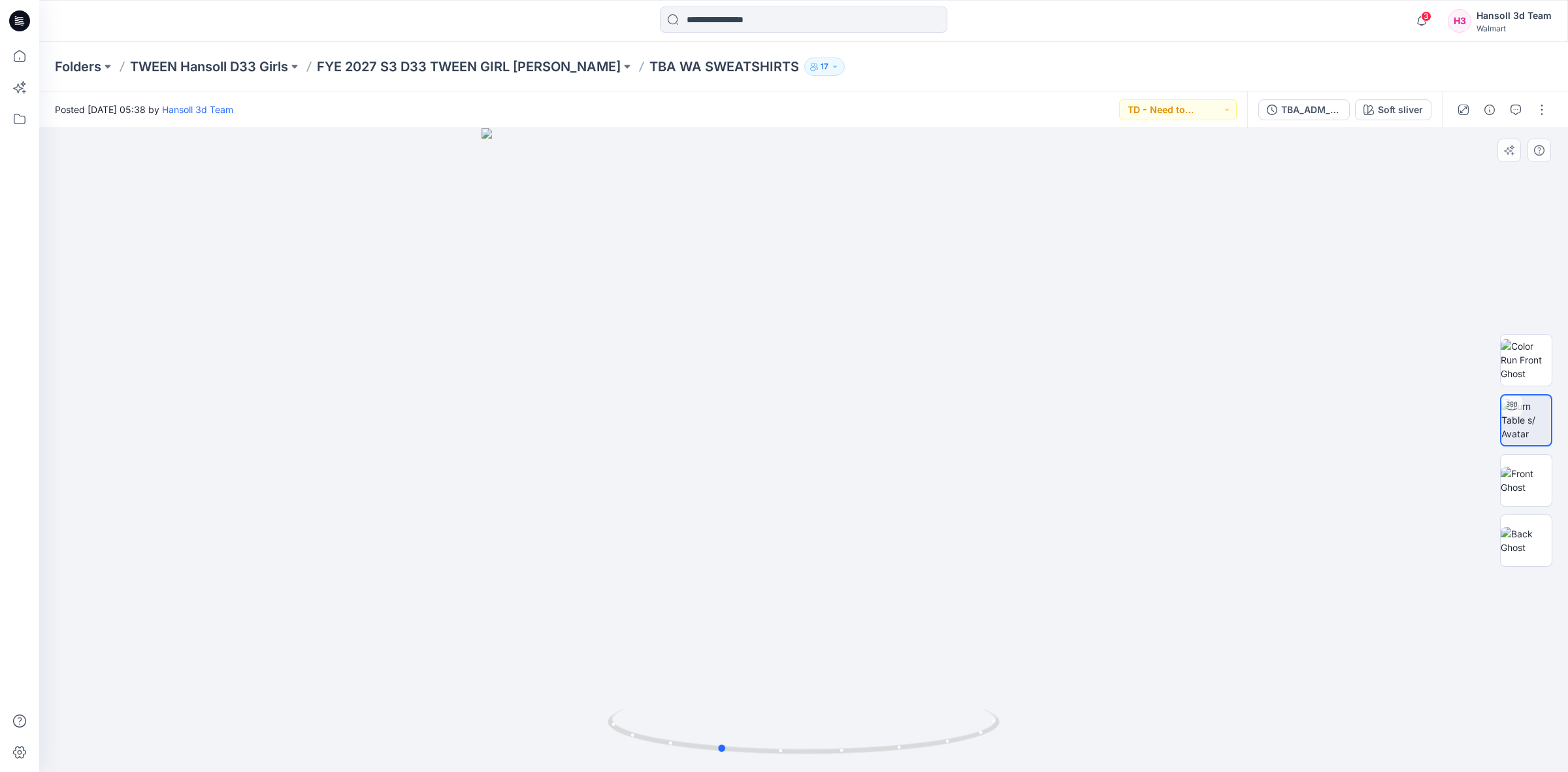
drag, startPoint x: 860, startPoint y: 507, endPoint x: 844, endPoint y: 508, distance: 16.0
click at [844, 508] on div at bounding box center [803, 449] width 1529 height 643
drag, startPoint x: 803, startPoint y: 473, endPoint x: 1200, endPoint y: 459, distance: 397.2
click at [890, 478] on div at bounding box center [803, 449] width 1529 height 643
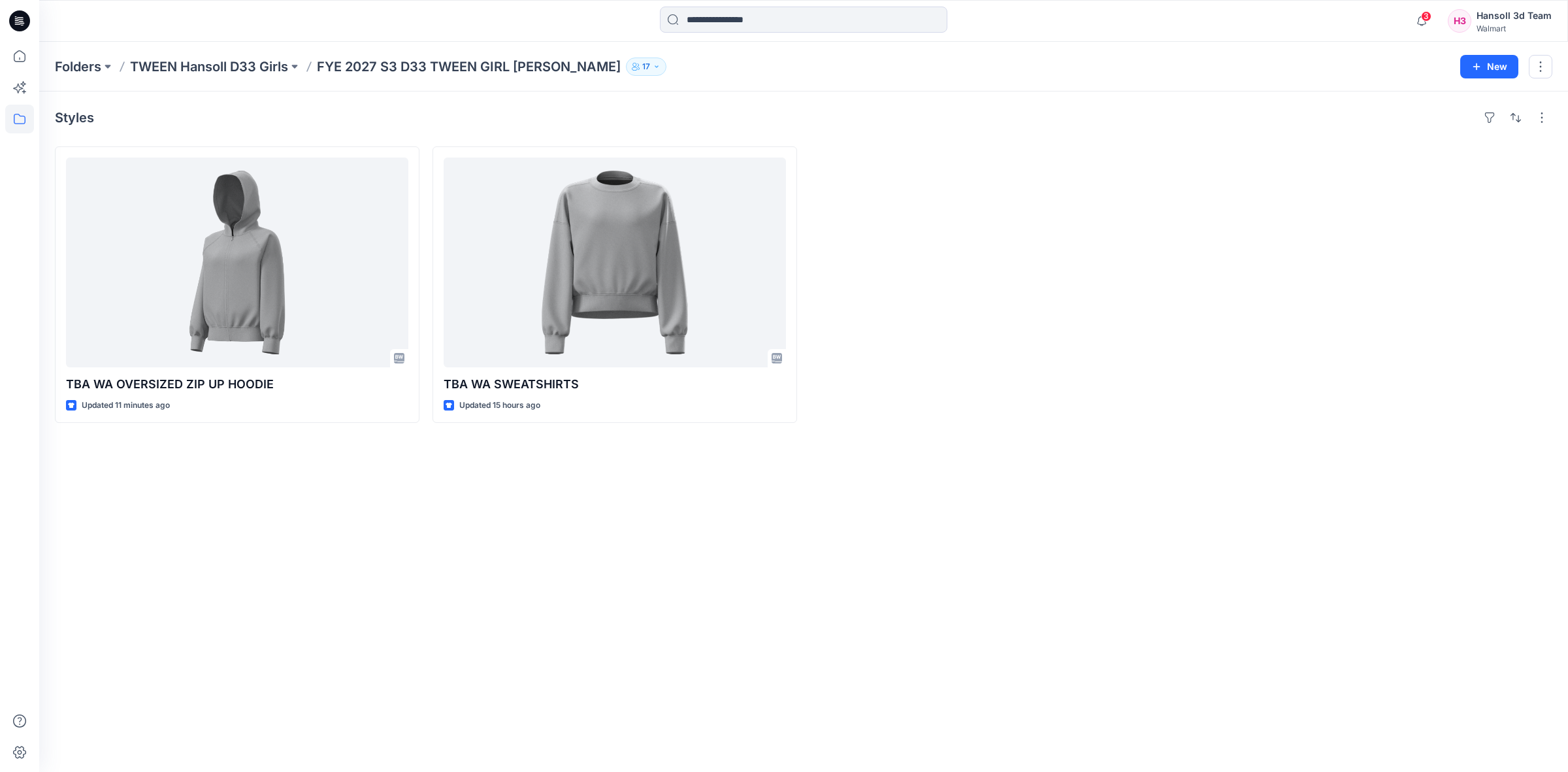
click at [692, 545] on div "Styles TBA WA OVERSIZED ZIP UP HOODIE Updated 11 minutes ago TBA WA SWEATSHIRTS…" at bounding box center [803, 431] width 1529 height 680
click at [1286, 545] on div "Styles TBA WA OVERSIZED ZIP UP HOODIE Updated 11 minutes ago TBA WA SWEATSHIRTS…" at bounding box center [803, 431] width 1529 height 680
click at [1184, 661] on div "Styles TBA WA OVERSIZED ZIP UP HOODIE Updated 11 minutes ago TBA WA SWEATSHIRTS…" at bounding box center [803, 431] width 1529 height 680
